Goal: Check status: Check status

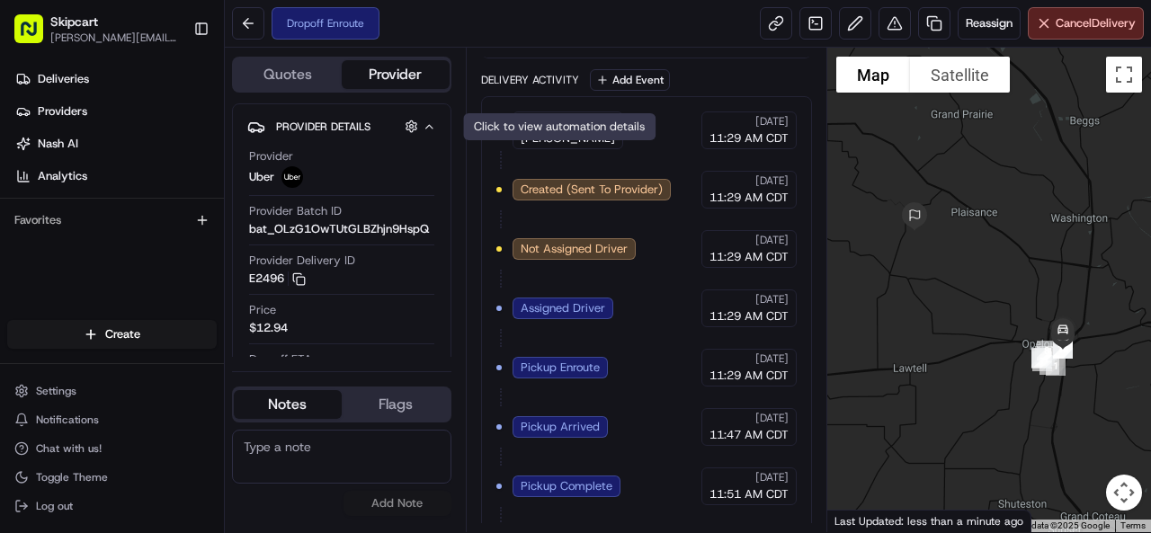
scroll to position [404, 0]
